Goal: Task Accomplishment & Management: Complete application form

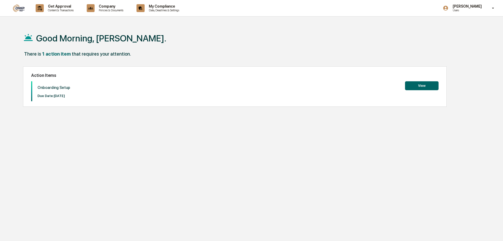
click at [255, 49] on div "Good Morning, Stefan." at bounding box center [249, 38] width 453 height 26
click at [54, 93] on div "Onboarding Setup Due Date: 2025-10-23" at bounding box center [51, 91] width 38 height 20
click at [57, 85] on div "Onboarding Setup Due Date: 2025-10-23" at bounding box center [51, 91] width 38 height 20
click at [67, 57] on div "There is 1 action item that requires your attention." at bounding box center [249, 56] width 453 height 11
click at [409, 89] on button "View" at bounding box center [422, 85] width 34 height 9
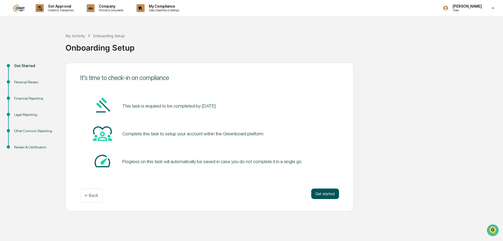
click at [326, 193] on button "Get started" at bounding box center [325, 193] width 28 height 10
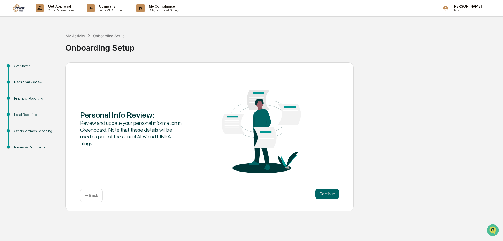
click at [326, 193] on button "Continue" at bounding box center [327, 193] width 24 height 10
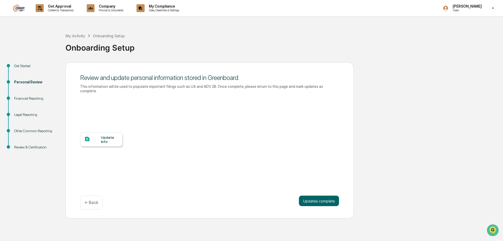
click at [106, 140] on div "Update Info" at bounding box center [101, 139] width 42 height 14
click at [110, 136] on div "Update Info" at bounding box center [110, 139] width 18 height 8
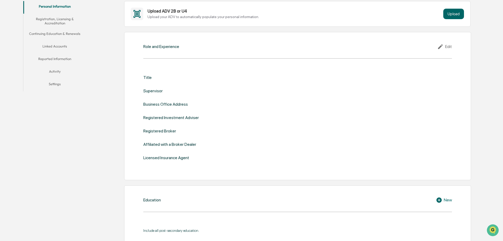
click at [179, 117] on div "Registered Investment Adviser" at bounding box center [171, 117] width 56 height 5
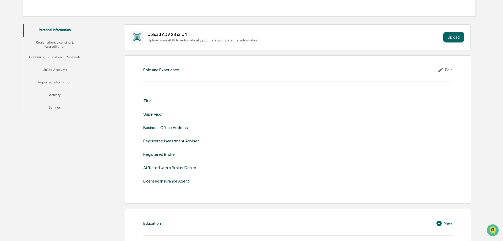
scroll to position [73, 0]
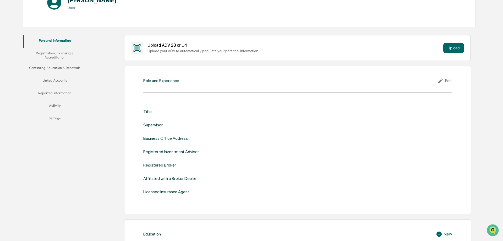
click at [451, 80] on div "Edit" at bounding box center [444, 81] width 15 height 6
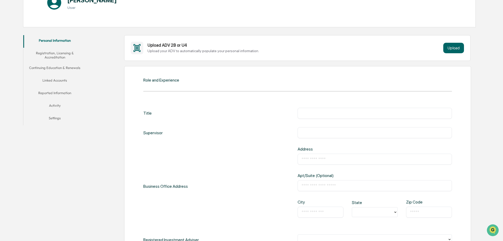
click at [335, 111] on input "text" at bounding box center [375, 113] width 146 height 5
type input "**********"
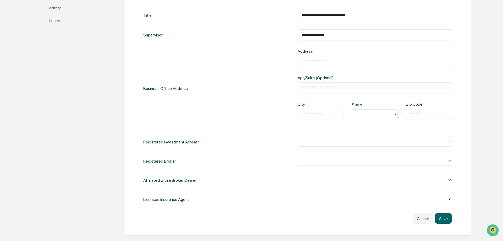
scroll to position [180, 0]
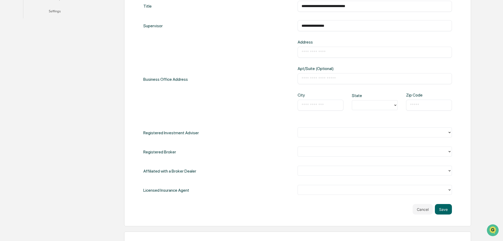
type input "**********"
click at [333, 52] on input "text" at bounding box center [375, 52] width 146 height 5
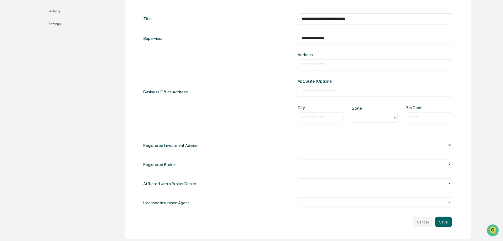
scroll to position [153, 0]
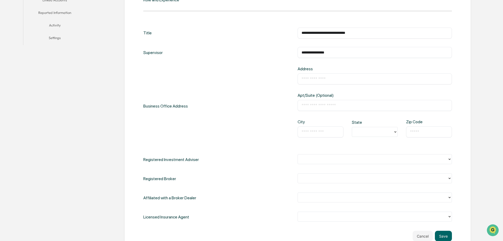
click at [325, 103] on input "text" at bounding box center [375, 105] width 146 height 5
paste input "**********"
type input "**********"
click at [325, 132] on input "text" at bounding box center [321, 131] width 38 height 5
type input "******"
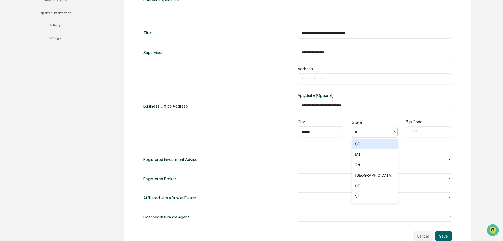
type input "**"
click at [418, 131] on input "text" at bounding box center [429, 131] width 38 height 5
paste input "*****"
type input "*****"
click at [325, 80] on input "text" at bounding box center [375, 78] width 146 height 5
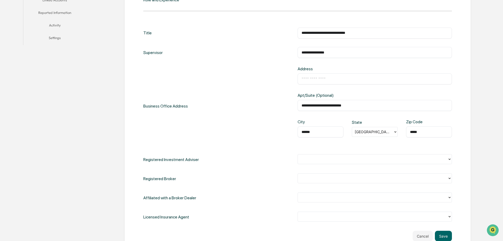
drag, startPoint x: 364, startPoint y: 105, endPoint x: 276, endPoint y: 102, distance: 88.1
click at [302, 103] on input "**********" at bounding box center [375, 105] width 146 height 5
click at [325, 80] on input "text" at bounding box center [375, 78] width 146 height 5
paste input "**********"
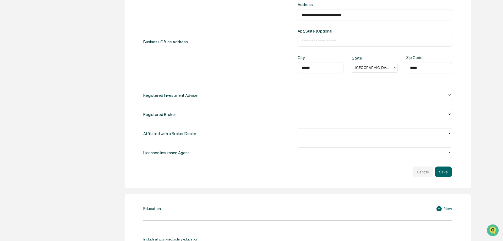
scroll to position [233, 0]
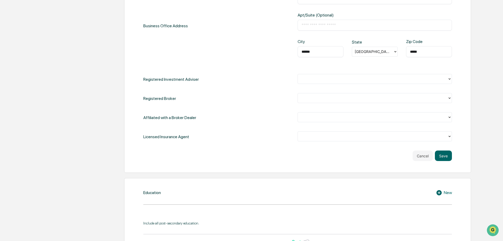
type input "**********"
click at [357, 84] on div at bounding box center [375, 79] width 154 height 10
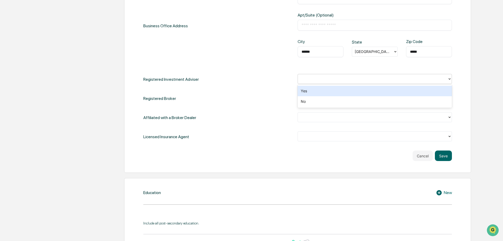
click at [351, 91] on div "Yes" at bounding box center [375, 91] width 154 height 10
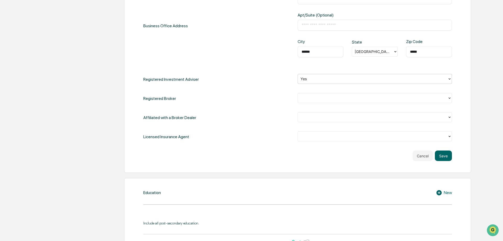
click at [344, 99] on div at bounding box center [373, 98] width 144 height 6
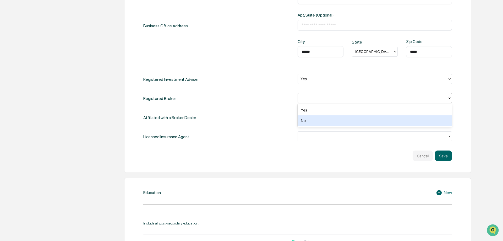
click at [337, 118] on div "No" at bounding box center [375, 120] width 154 height 10
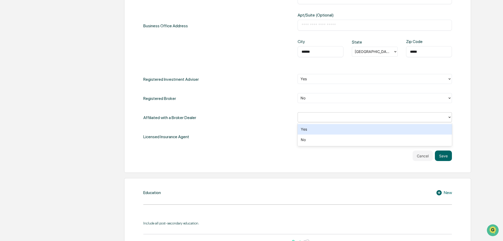
click at [308, 118] on div at bounding box center [373, 117] width 144 height 6
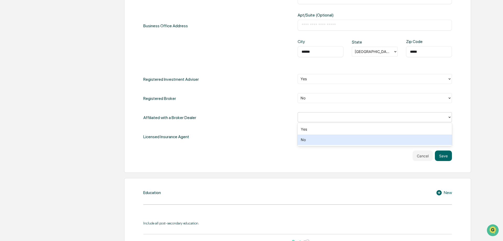
click at [305, 142] on div "No" at bounding box center [375, 139] width 154 height 10
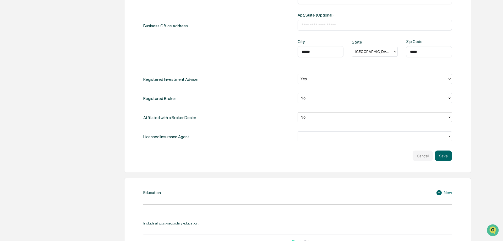
click at [311, 138] on div at bounding box center [373, 136] width 144 height 6
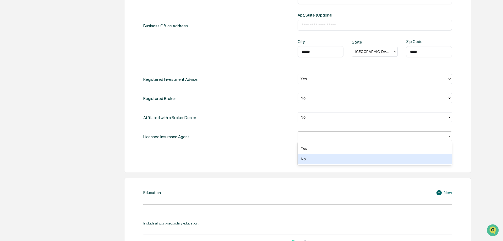
click at [305, 160] on div "No" at bounding box center [375, 159] width 154 height 10
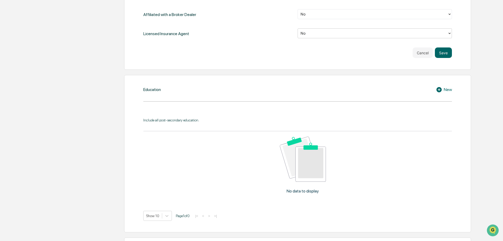
scroll to position [367, 0]
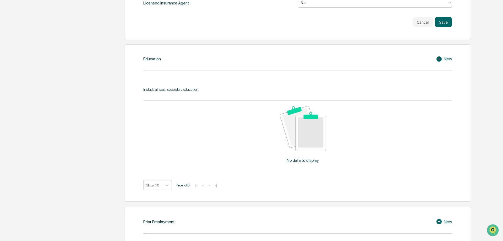
click at [222, 68] on div "Education New Include all post-secondary education. No data to display Show 10 …" at bounding box center [297, 122] width 347 height 157
click at [203, 89] on div "Include all post-secondary education." at bounding box center [297, 89] width 309 height 4
click at [189, 95] on div "Include all post-secondary education. No data to display Show 10 Page 1 of 0 |<…" at bounding box center [297, 138] width 309 height 103
click at [297, 124] on img at bounding box center [303, 128] width 46 height 45
click at [439, 58] on icon at bounding box center [438, 58] width 5 height 5
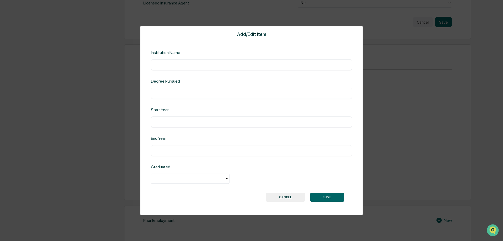
click at [216, 62] on input "text" at bounding box center [251, 64] width 193 height 5
type input "**********"
click at [191, 87] on div "Degree Pursued ​" at bounding box center [251, 89] width 201 height 20
click at [189, 91] on input "text" at bounding box center [251, 93] width 193 height 5
type input "**********"
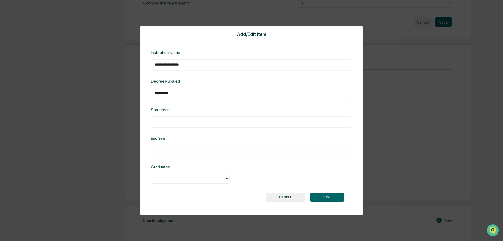
click at [184, 130] on div "**********" at bounding box center [251, 120] width 223 height 189
click at [185, 125] on div "​" at bounding box center [251, 121] width 201 height 11
click at [183, 121] on input "text" at bounding box center [251, 121] width 193 height 5
type input "*"
type input "**********"
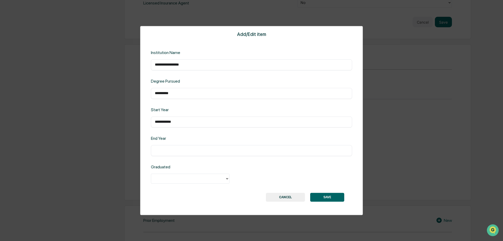
click at [185, 151] on input "text" at bounding box center [251, 150] width 193 height 5
type input "********"
click at [213, 173] on div "Graduated" at bounding box center [251, 174] width 201 height 20
click at [213, 180] on div at bounding box center [188, 179] width 69 height 6
click at [211, 194] on div "Yes" at bounding box center [190, 190] width 79 height 10
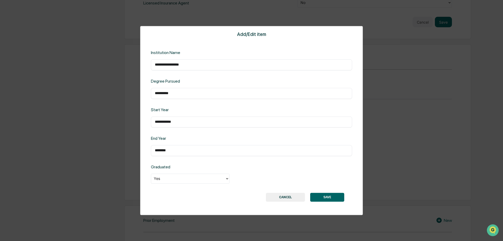
click at [330, 198] on button "SAVE" at bounding box center [327, 197] width 34 height 9
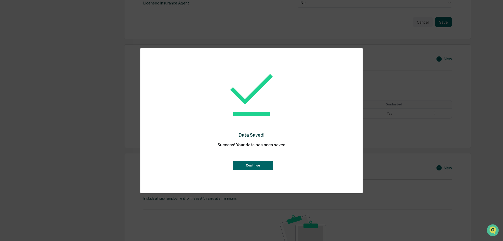
click at [255, 163] on button "Continue" at bounding box center [253, 165] width 41 height 9
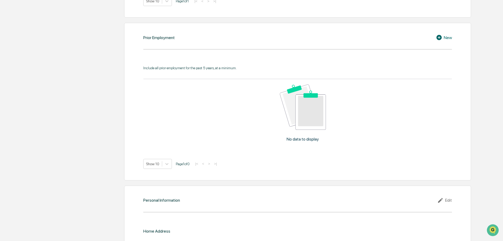
scroll to position [500, 0]
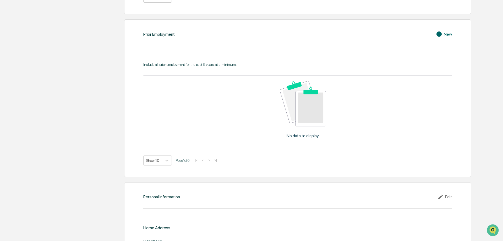
click at [441, 37] on icon at bounding box center [440, 34] width 8 height 6
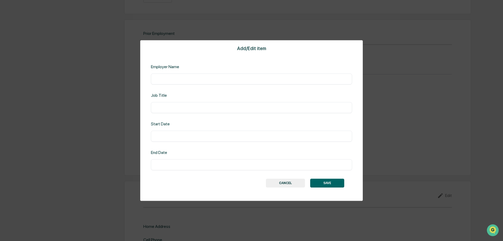
click at [207, 78] on input "text" at bounding box center [251, 78] width 193 height 5
type input "**********"
click at [204, 129] on div "Start Date ​" at bounding box center [251, 131] width 201 height 20
click at [206, 135] on div "​" at bounding box center [251, 135] width 201 height 11
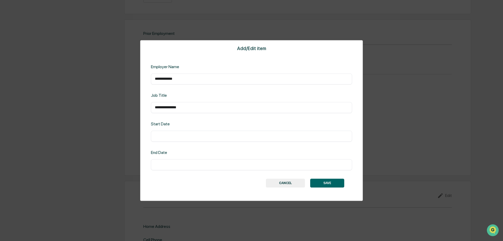
click at [206, 135] on input "text" at bounding box center [251, 135] width 193 height 5
click at [184, 139] on div "​" at bounding box center [251, 135] width 201 height 11
click at [180, 136] on input "text" at bounding box center [251, 135] width 193 height 5
type input "**********"
click at [168, 163] on input "text" at bounding box center [251, 164] width 193 height 5
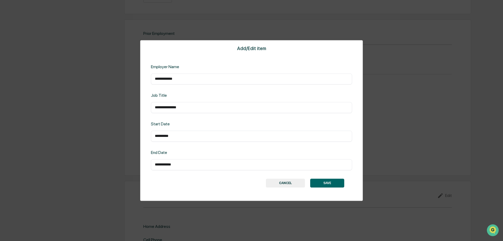
type input "**********"
click at [329, 184] on button "SAVE" at bounding box center [327, 182] width 34 height 9
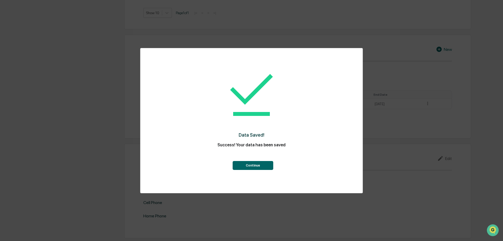
click at [250, 166] on button "Continue" at bounding box center [253, 165] width 41 height 9
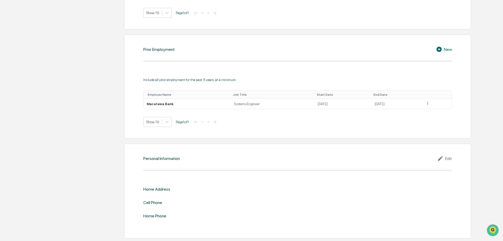
click at [447, 49] on div "New" at bounding box center [444, 49] width 16 height 6
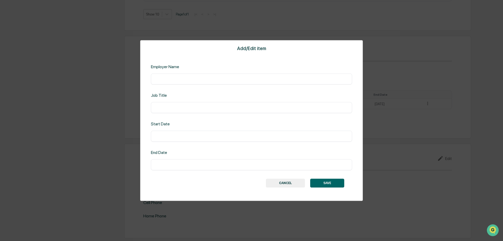
scroll to position [484, 0]
click at [211, 83] on div "​" at bounding box center [251, 78] width 201 height 11
click at [208, 77] on input "text" at bounding box center [251, 78] width 193 height 5
type input "**********"
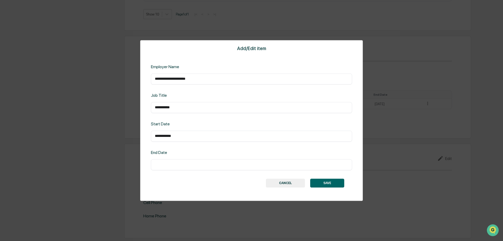
type input "**********"
type input "*"
type input "********"
click at [329, 182] on button "SAVE" at bounding box center [327, 182] width 34 height 9
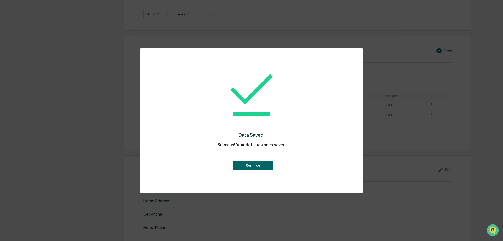
click at [255, 163] on button "Continue" at bounding box center [253, 165] width 41 height 9
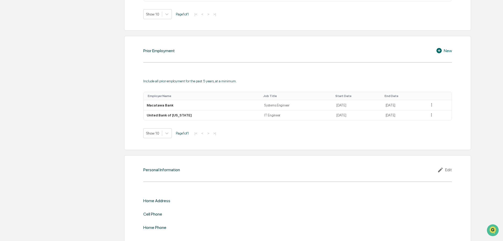
scroll to position [495, 0]
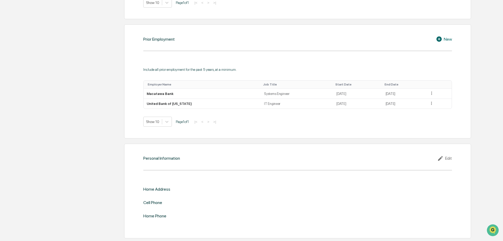
click at [446, 159] on div "Edit" at bounding box center [444, 158] width 15 height 6
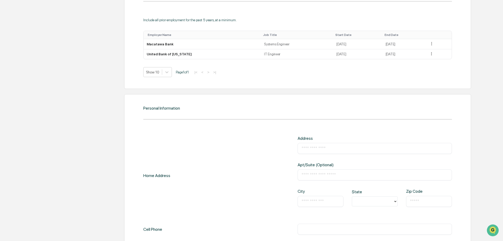
scroll to position [591, 0]
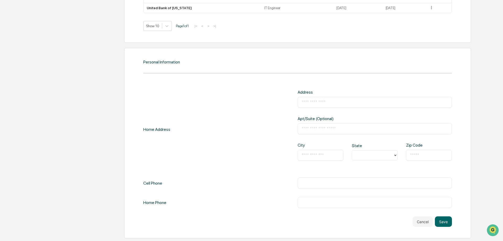
click at [320, 102] on input "text" at bounding box center [375, 102] width 146 height 5
type input "**********"
type input "**"
type input "*****"
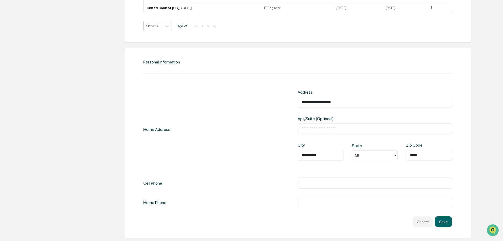
click at [316, 185] on input "text" at bounding box center [375, 182] width 146 height 5
drag, startPoint x: 332, startPoint y: 181, endPoint x: 262, endPoint y: 177, distance: 70.4
click at [302, 180] on input "**********" at bounding box center [375, 182] width 146 height 5
type input "**********"
click at [323, 201] on input "text" at bounding box center [375, 202] width 146 height 5
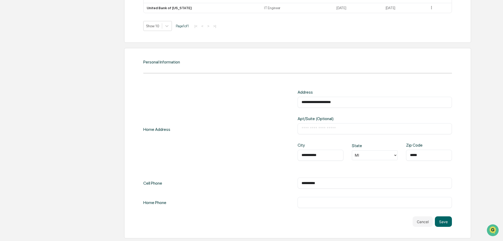
paste input "**********"
type input "**********"
click at [444, 222] on button "Save" at bounding box center [443, 221] width 17 height 10
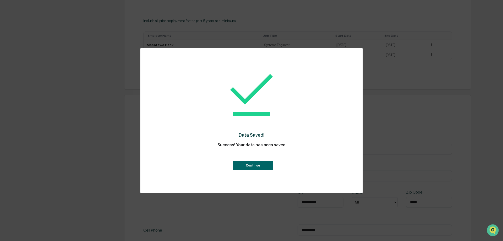
click at [269, 166] on button "Continue" at bounding box center [253, 165] width 41 height 9
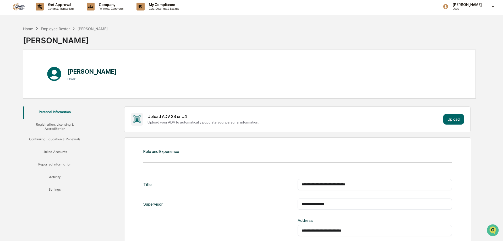
scroll to position [0, 0]
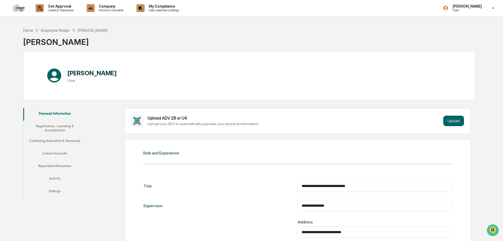
click at [64, 128] on button "Registration, Licensing & Accreditation" at bounding box center [54, 128] width 63 height 15
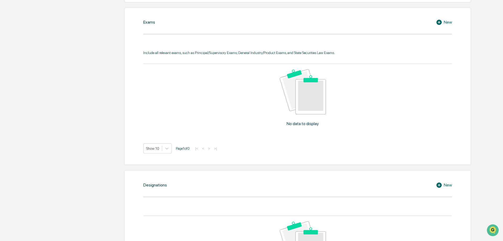
scroll to position [57, 0]
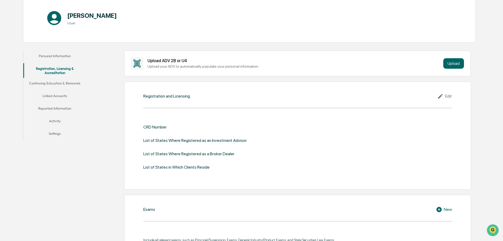
click at [447, 95] on div "Edit" at bounding box center [444, 96] width 15 height 6
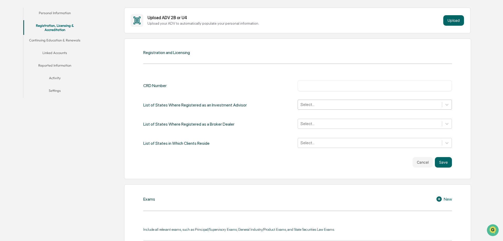
scroll to position [111, 0]
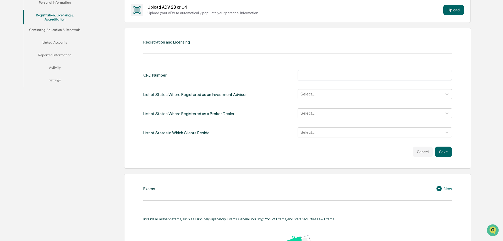
click at [310, 77] on input "text" at bounding box center [375, 75] width 146 height 5
click at [308, 77] on input "text" at bounding box center [375, 75] width 146 height 5
type input "*******"
click at [447, 154] on button "Save" at bounding box center [443, 151] width 17 height 10
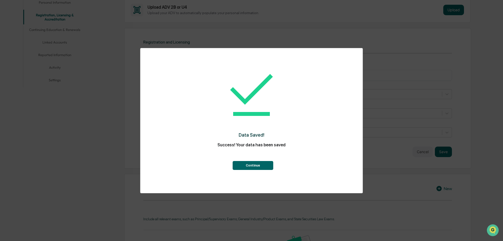
click at [250, 165] on button "Continue" at bounding box center [253, 165] width 41 height 9
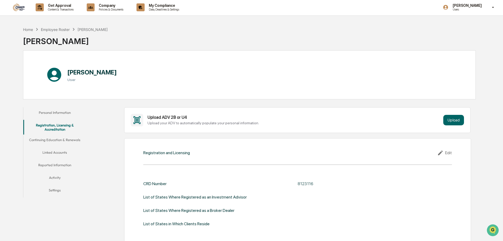
scroll to position [0, 0]
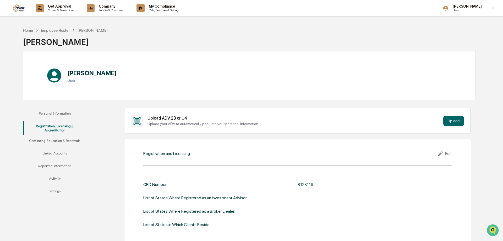
click at [55, 154] on button "Linked Accounts" at bounding box center [54, 154] width 63 height 13
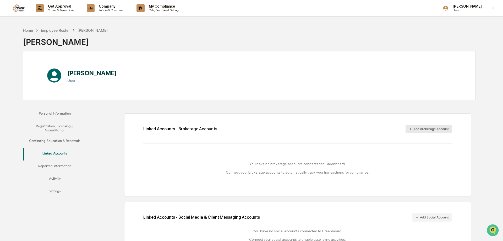
click at [432, 129] on button "Add Brokerage Account" at bounding box center [429, 129] width 46 height 8
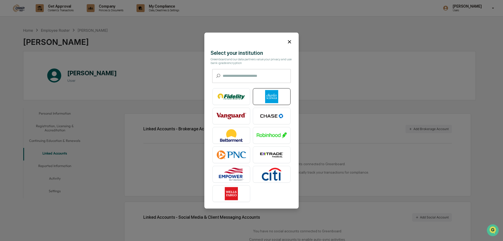
click at [274, 98] on img at bounding box center [272, 96] width 30 height 13
click at [288, 41] on icon at bounding box center [290, 42] width 6 height 6
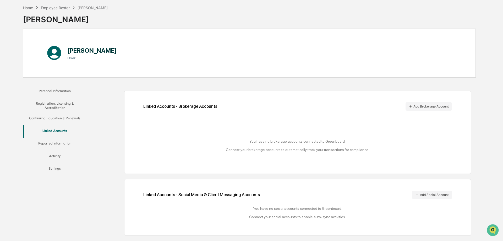
scroll to position [25, 0]
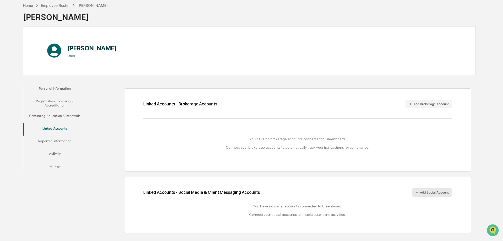
click at [425, 191] on button "Add Social Account" at bounding box center [432, 192] width 40 height 8
click at [433, 108] on div "Linked Accounts - Brokerage Accounts Add Brokerage Account You have no brokerag…" at bounding box center [297, 129] width 347 height 83
click at [432, 105] on button "Add Brokerage Account" at bounding box center [429, 104] width 46 height 8
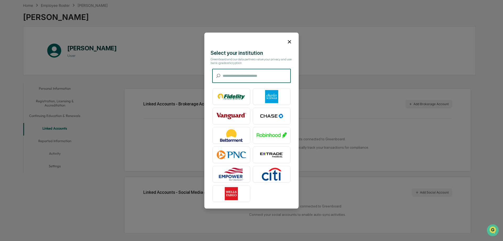
click at [259, 77] on input "text" at bounding box center [257, 76] width 68 height 14
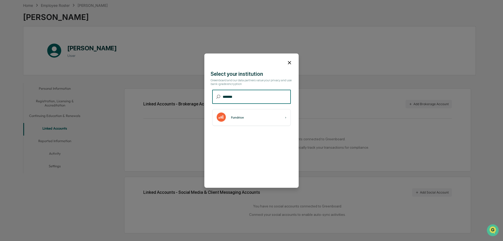
type input "********"
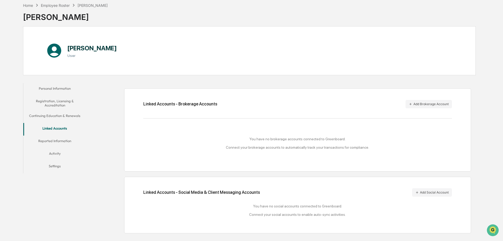
click at [53, 100] on button "Registration, Licensing & Accreditation" at bounding box center [54, 103] width 63 height 15
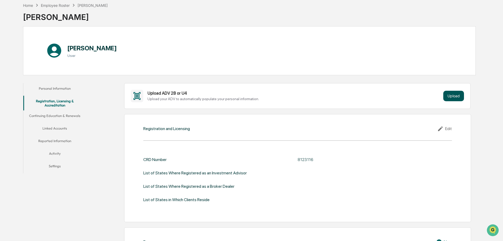
click at [449, 99] on button "Upload" at bounding box center [453, 96] width 21 height 10
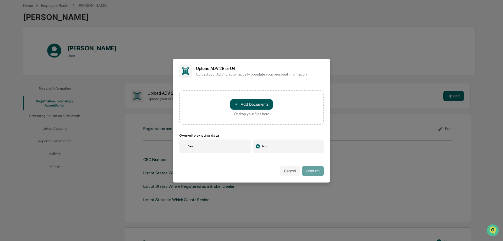
click at [243, 106] on button "＋ Add Documents" at bounding box center [251, 104] width 42 height 10
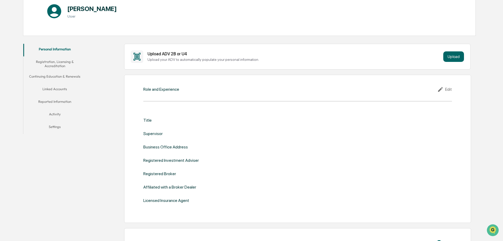
scroll to position [27, 0]
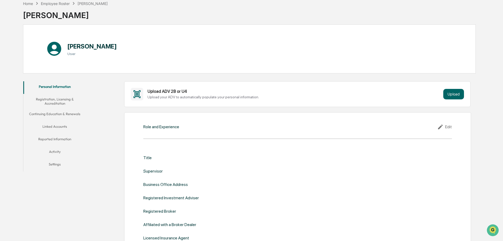
click at [446, 125] on div "Edit" at bounding box center [444, 127] width 15 height 6
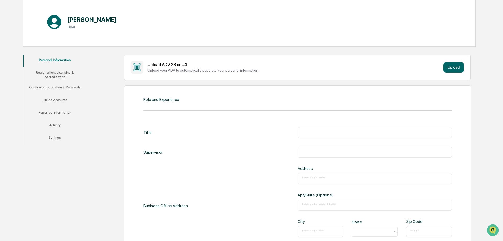
scroll to position [0, 0]
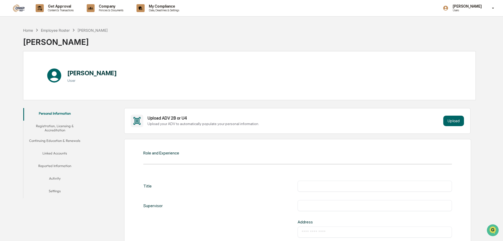
click at [62, 129] on button "Registration, Licensing & Accreditation" at bounding box center [54, 128] width 63 height 15
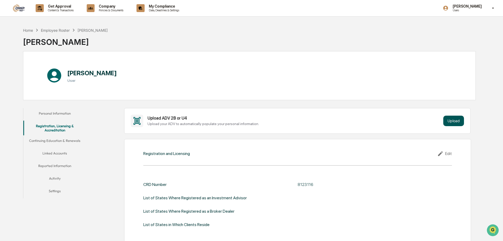
click at [452, 121] on button "Upload" at bounding box center [453, 121] width 21 height 10
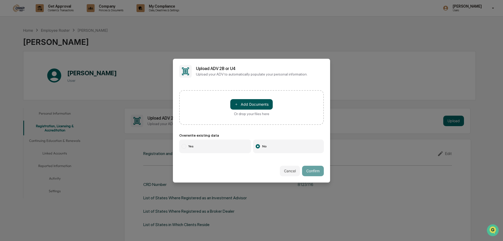
click at [264, 104] on button "＋ Add Documents" at bounding box center [251, 104] width 42 height 10
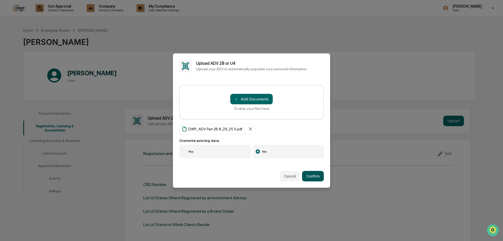
click at [311, 175] on button "Confirm" at bounding box center [313, 176] width 22 height 10
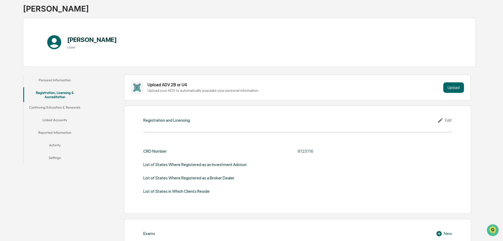
scroll to position [27, 0]
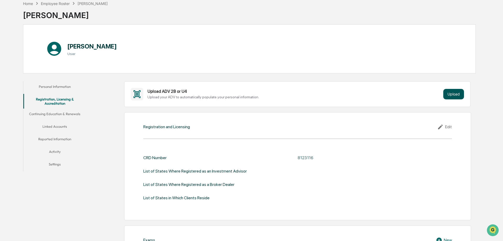
click at [453, 95] on button "Upload" at bounding box center [453, 94] width 21 height 10
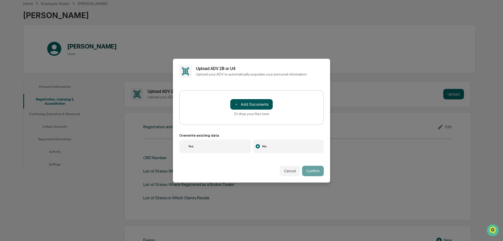
click at [245, 105] on button "＋ Add Documents" at bounding box center [251, 104] width 42 height 10
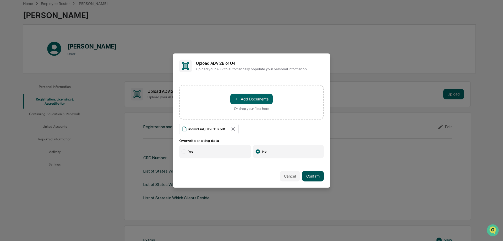
click at [313, 176] on button "Confirm" at bounding box center [313, 176] width 22 height 10
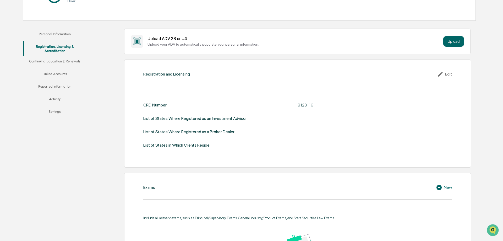
scroll to position [80, 0]
click at [447, 73] on div "Edit" at bounding box center [444, 73] width 15 height 6
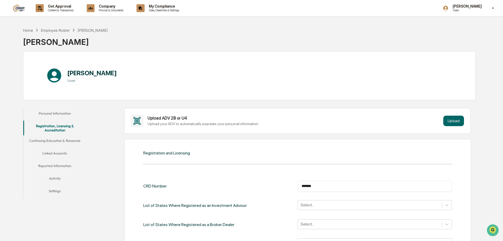
scroll to position [134, 0]
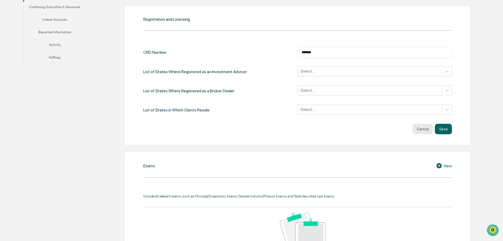
click at [422, 129] on button "Cancel" at bounding box center [423, 129] width 20 height 10
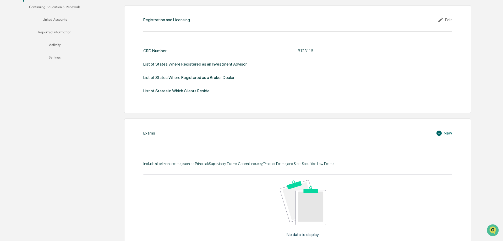
scroll to position [0, 0]
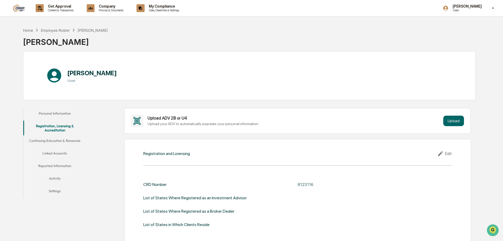
click at [52, 141] on button "Continuing Education & Renewals" at bounding box center [54, 141] width 63 height 13
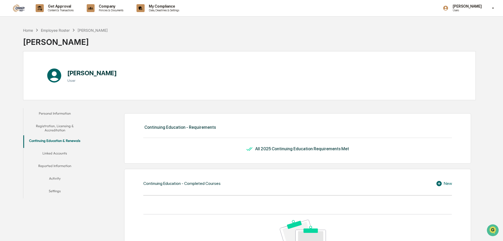
click at [316, 149] on div "All 2025 Continuing Education Requirements Met" at bounding box center [302, 148] width 94 height 5
click at [56, 151] on button "Linked Accounts" at bounding box center [54, 154] width 63 height 13
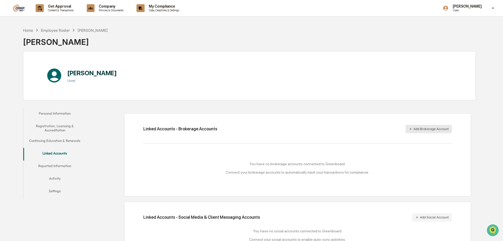
click at [423, 125] on button "Add Brokerage Account" at bounding box center [429, 129] width 46 height 8
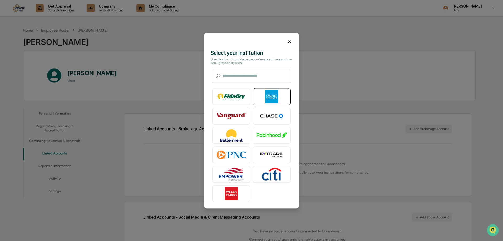
click at [260, 100] on img at bounding box center [272, 96] width 30 height 13
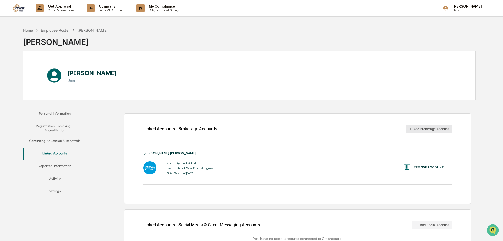
click at [435, 128] on button "Add Brokerage Account" at bounding box center [429, 129] width 46 height 8
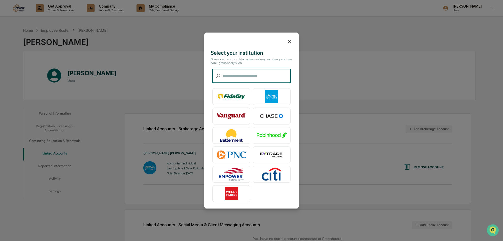
click at [252, 75] on input "text" at bounding box center [257, 76] width 68 height 14
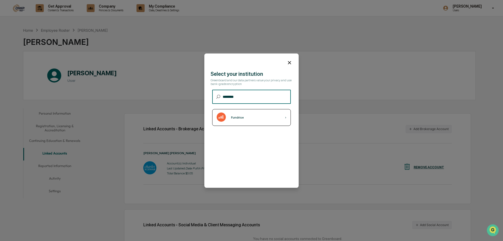
type input "********"
click at [263, 121] on div "Fundrise ›" at bounding box center [251, 117] width 79 height 17
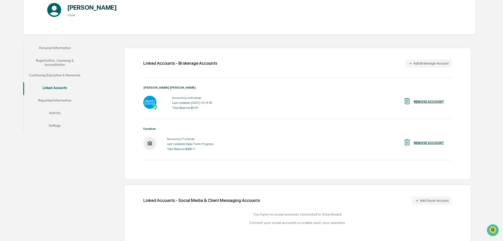
scroll to position [69, 0]
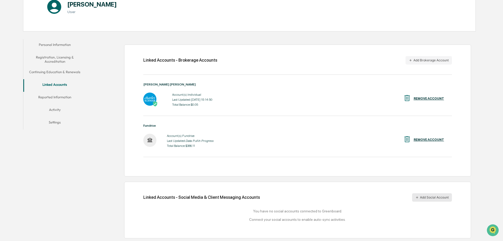
click at [430, 198] on button "Add Social Account" at bounding box center [432, 197] width 40 height 8
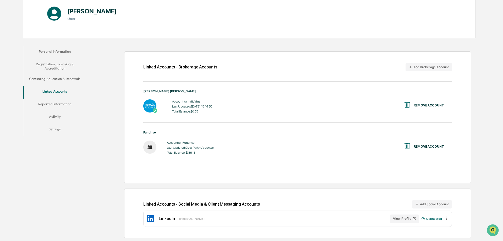
click at [65, 79] on button "Continuing Education & Renewals" at bounding box center [54, 79] width 63 height 13
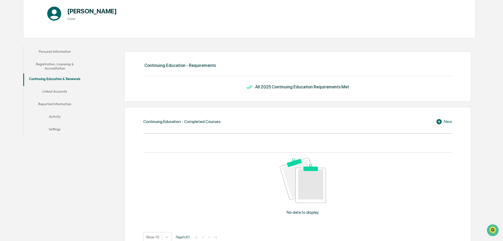
click at [62, 68] on button "Registration, Licensing & Accreditation" at bounding box center [54, 66] width 63 height 15
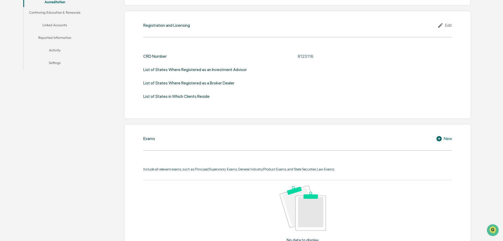
scroll to position [111, 0]
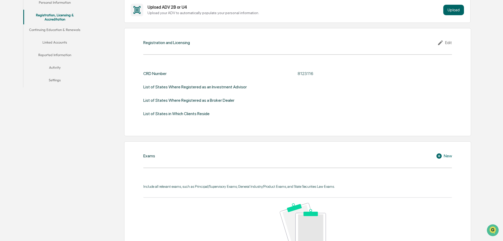
click at [56, 56] on button "Reported Information" at bounding box center [54, 56] width 63 height 13
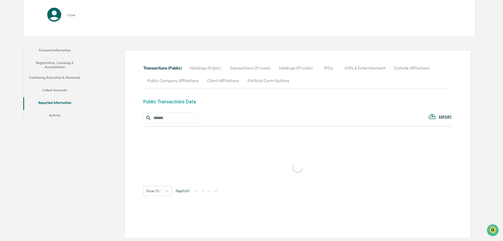
scroll to position [59, 0]
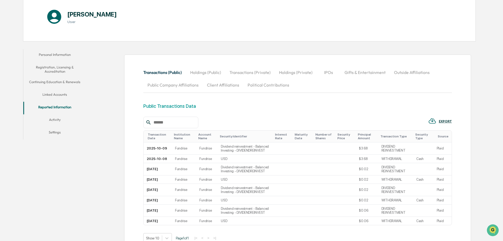
click at [57, 95] on button "Linked Accounts" at bounding box center [54, 95] width 63 height 13
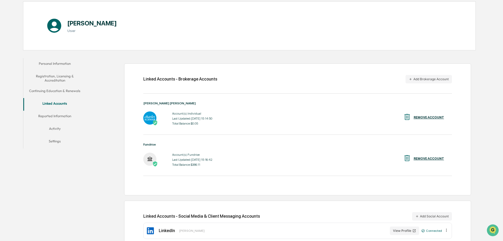
scroll to position [62, 0]
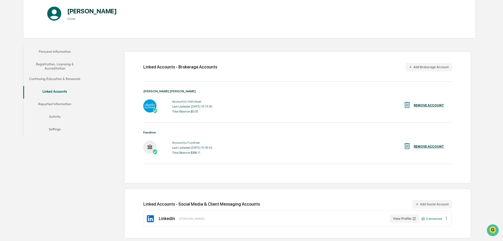
click at [59, 79] on button "Continuing Education & Renewals" at bounding box center [54, 79] width 63 height 13
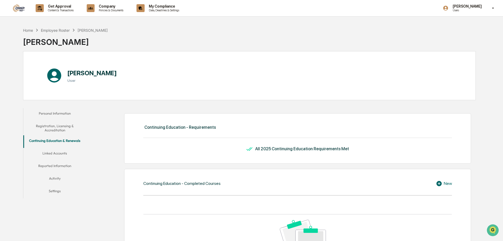
click at [52, 127] on button "Registration, Licensing & Accreditation" at bounding box center [54, 128] width 63 height 15
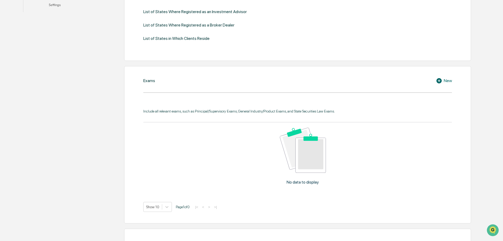
scroll to position [214, 0]
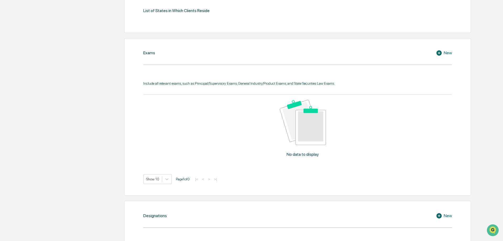
click at [448, 51] on div "New" at bounding box center [444, 53] width 16 height 6
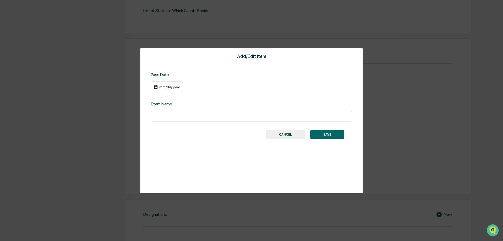
click at [169, 114] on input "text" at bounding box center [251, 115] width 193 height 5
click at [169, 87] on div "mm/dd/yyyy" at bounding box center [169, 87] width 21 height 4
click at [212, 79] on div at bounding box center [251, 120] width 503 height 241
click at [186, 117] on input "text" at bounding box center [251, 115] width 193 height 5
click at [166, 88] on div "mm/dd/yyyy" at bounding box center [169, 87] width 21 height 4
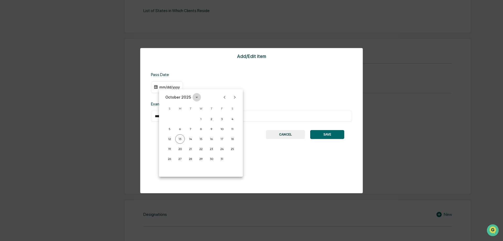
click at [193, 96] on button "calendar view is open, switch to year view" at bounding box center [197, 97] width 8 height 8
click at [200, 140] on button "2024" at bounding box center [201, 139] width 19 height 9
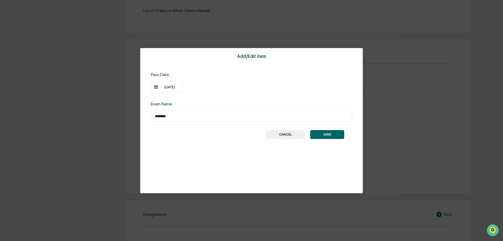
click at [166, 88] on div "[DATE]" at bounding box center [169, 87] width 21 height 4
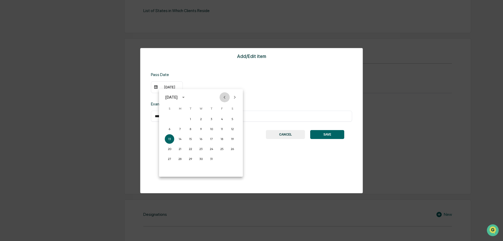
click at [225, 97] on icon "Previous month" at bounding box center [225, 97] width 6 height 6
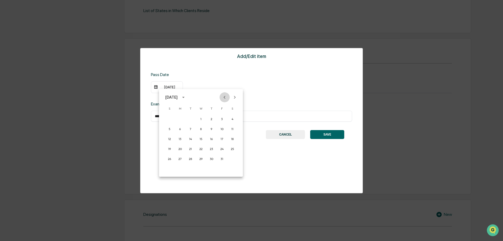
click at [225, 97] on icon "Previous month" at bounding box center [225, 97] width 6 height 6
click at [211, 139] on button "18" at bounding box center [211, 138] width 9 height 9
drag, startPoint x: 163, startPoint y: 117, endPoint x: 157, endPoint y: 117, distance: 5.5
click at [157, 117] on input "********" at bounding box center [251, 115] width 193 height 5
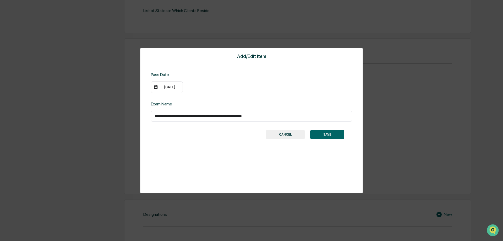
type input "**********"
click at [326, 133] on button "SAVE" at bounding box center [327, 134] width 34 height 9
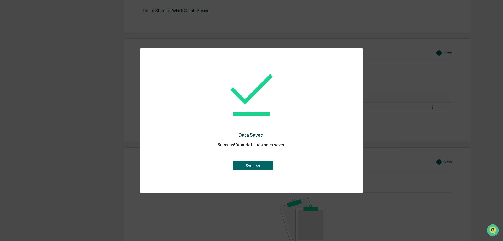
click at [264, 164] on button "Continue" at bounding box center [253, 165] width 41 height 9
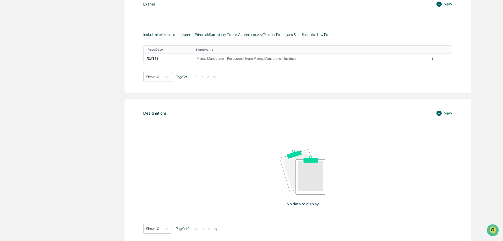
scroll to position [347, 0]
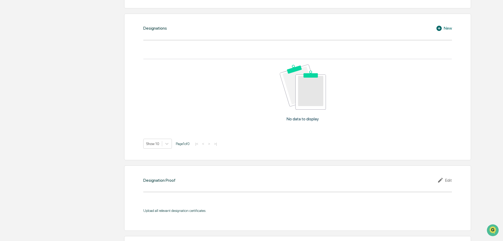
click at [439, 26] on icon at bounding box center [438, 28] width 5 height 5
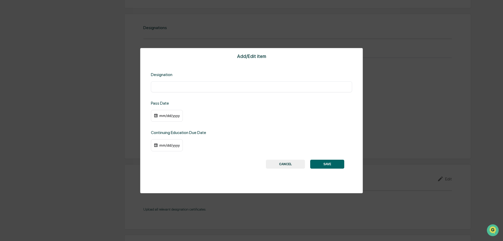
click at [206, 85] on input "text" at bounding box center [251, 86] width 193 height 5
type input "**********"
click at [161, 118] on div "mm/dd/yyyy" at bounding box center [167, 116] width 32 height 12
click at [169, 116] on div "mm/dd/yyyy" at bounding box center [169, 115] width 21 height 4
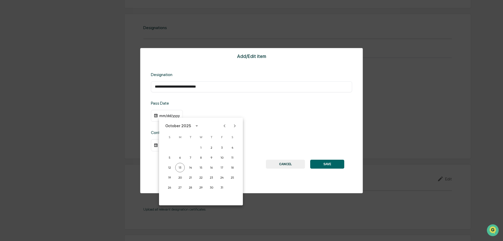
click at [225, 125] on icon "Previous month" at bounding box center [225, 126] width 6 height 6
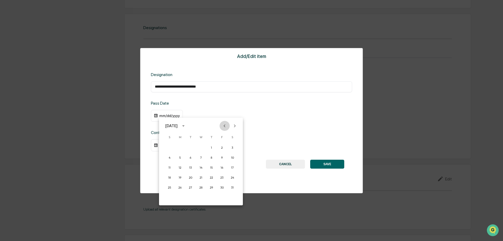
click at [225, 125] on icon "Previous month" at bounding box center [225, 126] width 6 height 6
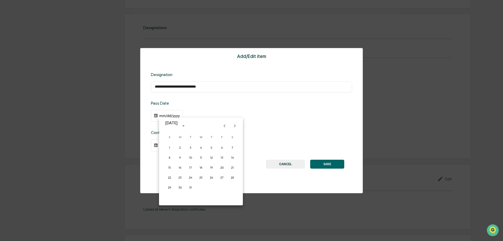
click at [225, 125] on icon "Previous month" at bounding box center [225, 126] width 6 height 6
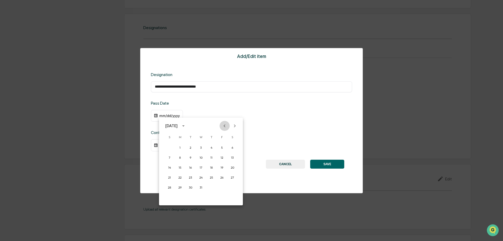
click at [225, 125] on icon "Previous month" at bounding box center [225, 126] width 6 height 6
click at [210, 167] on button "18" at bounding box center [211, 167] width 9 height 9
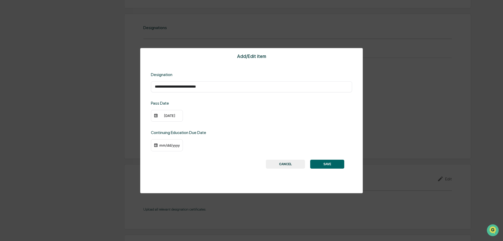
click at [170, 147] on div "mm/dd/yyyy" at bounding box center [167, 145] width 32 height 12
click at [170, 144] on div "mm/dd/yyyy" at bounding box center [169, 145] width 21 height 4
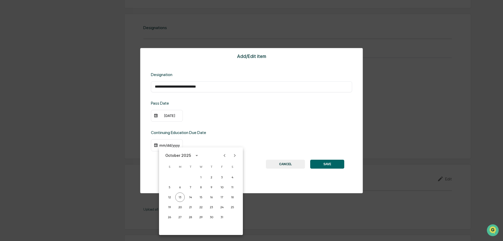
click at [234, 155] on icon "Next month" at bounding box center [235, 155] width 6 height 6
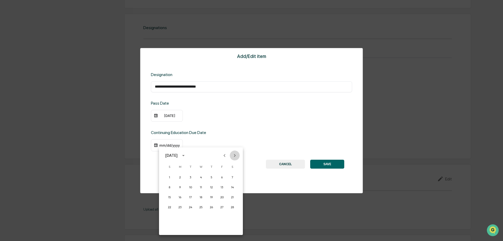
click at [234, 155] on icon "Next month" at bounding box center [235, 155] width 6 height 6
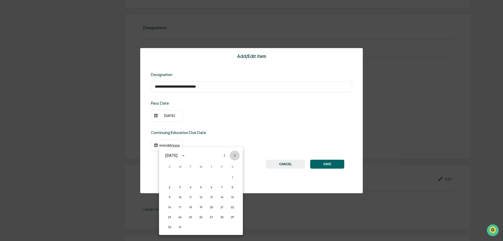
click at [234, 155] on icon "Next month" at bounding box center [235, 155] width 6 height 6
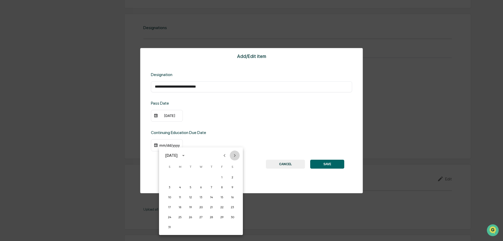
click at [234, 155] on icon "Next month" at bounding box center [235, 155] width 6 height 6
click at [170, 207] on button "18" at bounding box center [169, 206] width 9 height 9
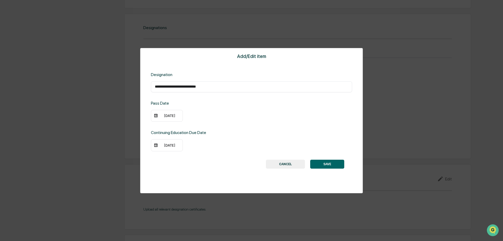
click at [329, 164] on button "SAVE" at bounding box center [327, 164] width 34 height 9
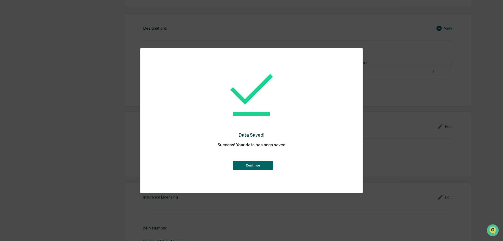
click at [261, 162] on button "Continue" at bounding box center [253, 165] width 41 height 9
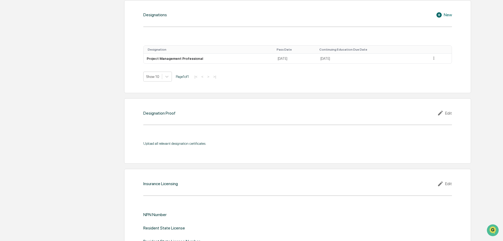
scroll to position [374, 0]
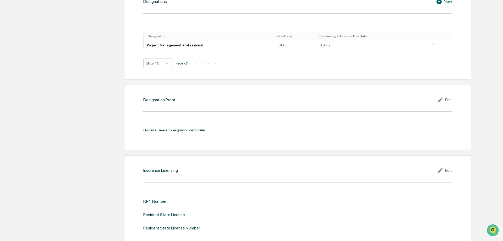
click at [448, 101] on div "Edit" at bounding box center [444, 99] width 15 height 6
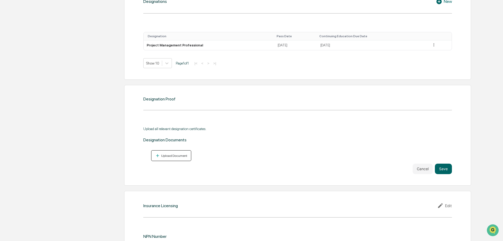
click at [171, 154] on div "Upload Document" at bounding box center [173, 156] width 27 height 4
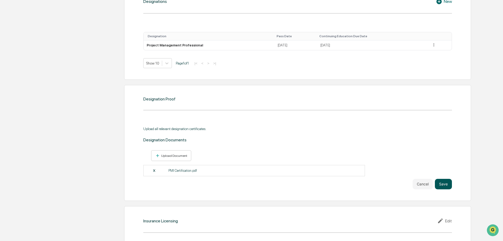
click at [441, 184] on button "Save" at bounding box center [443, 184] width 17 height 10
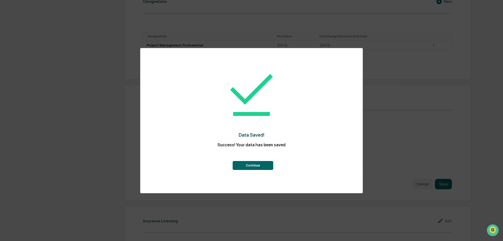
click at [260, 166] on button "Continue" at bounding box center [253, 165] width 41 height 9
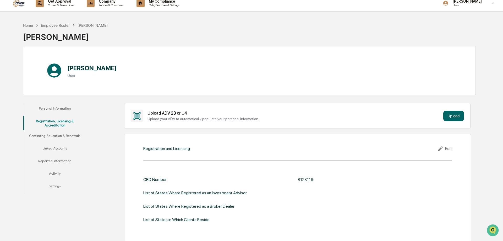
scroll to position [0, 0]
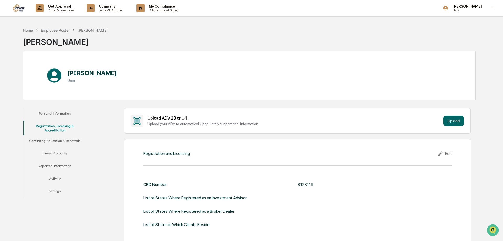
click at [57, 140] on button "Continuing Education & Renewals" at bounding box center [54, 141] width 63 height 13
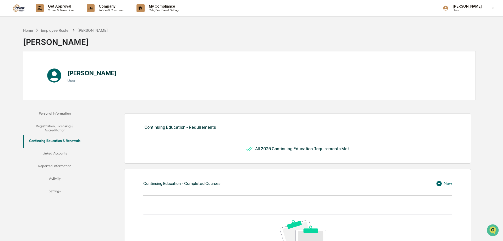
click at [58, 156] on button "Linked Accounts" at bounding box center [54, 154] width 63 height 13
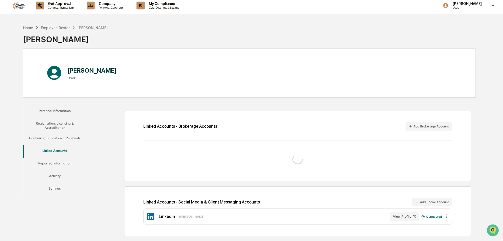
scroll to position [25, 0]
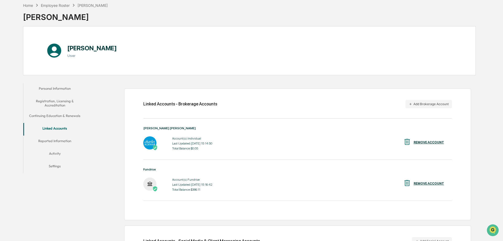
click at [55, 141] on button "Reported Information" at bounding box center [54, 141] width 63 height 13
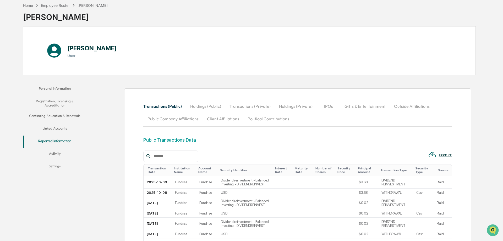
click at [54, 152] on button "Activity" at bounding box center [54, 154] width 63 height 13
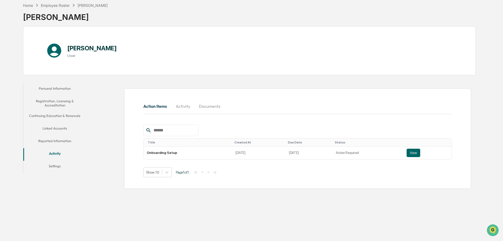
click at [55, 165] on button "Settings" at bounding box center [54, 167] width 63 height 13
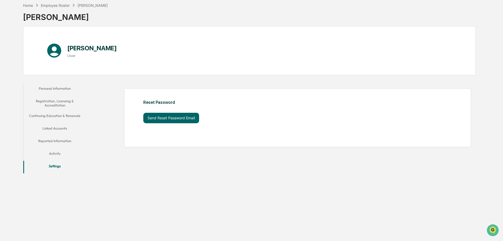
click at [62, 83] on button "Personal Information" at bounding box center [54, 89] width 63 height 13
